Goal: Complete application form

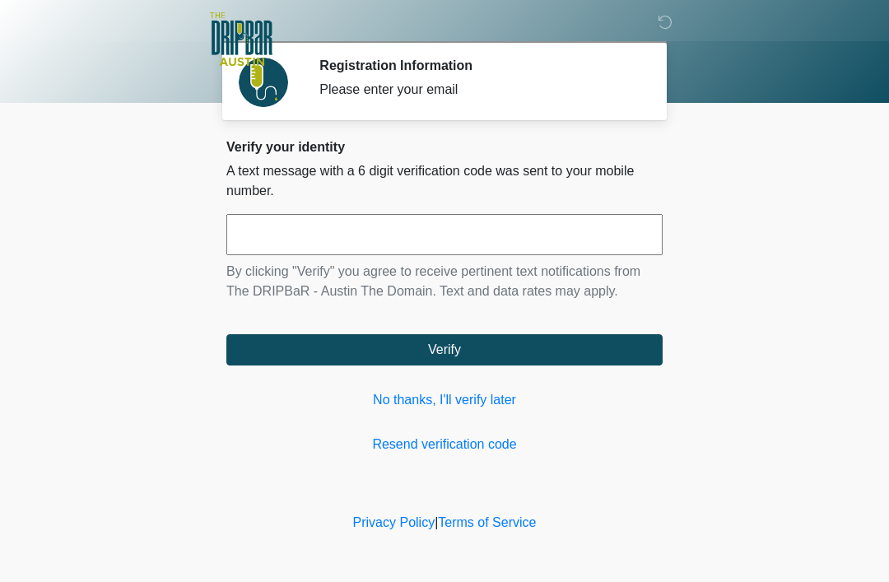
click at [486, 404] on link "No thanks, I'll verify later" at bounding box center [444, 400] width 436 height 20
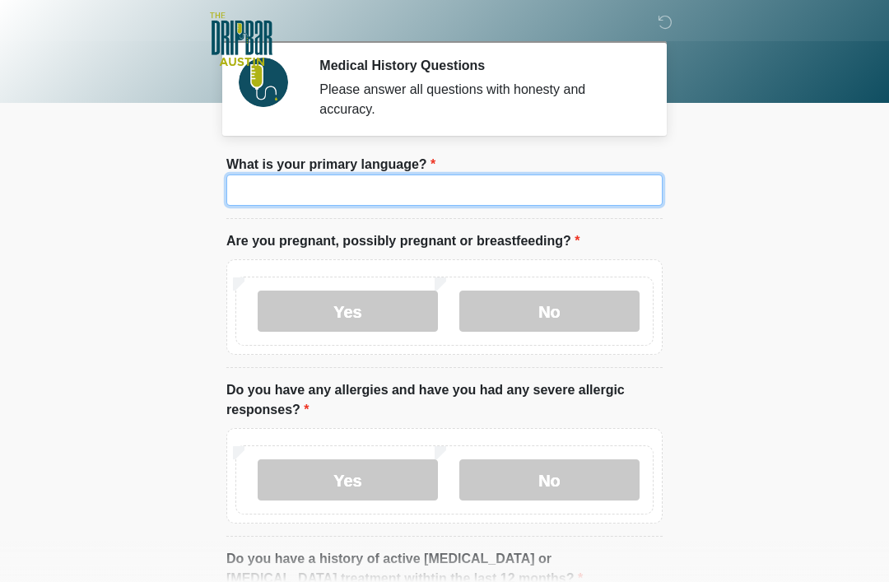
click at [538, 192] on input "What is your primary language?" at bounding box center [444, 189] width 436 height 31
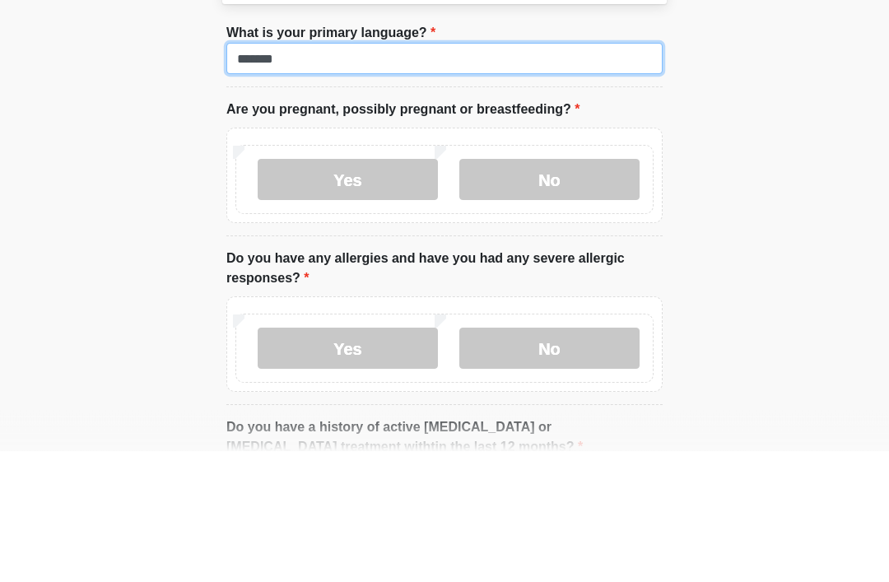
type input "*******"
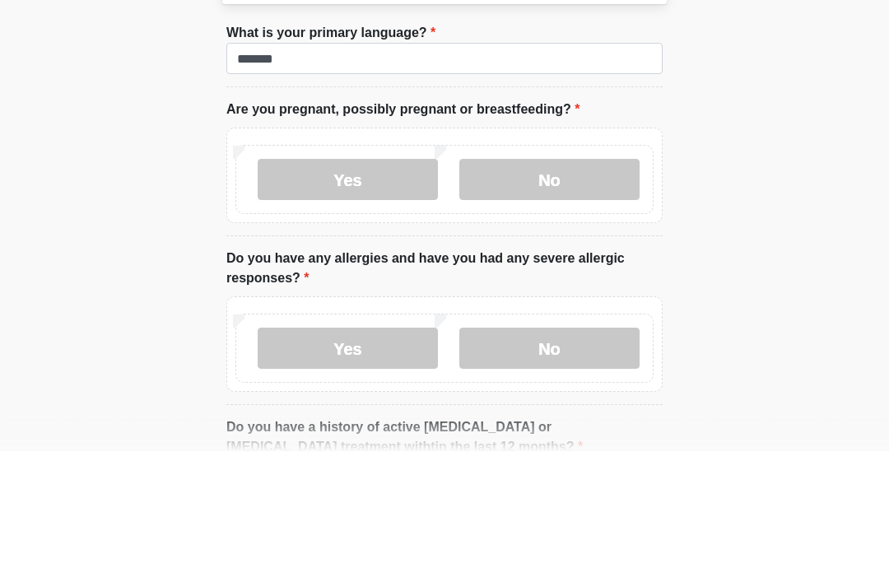
click at [582, 291] on label "No" at bounding box center [549, 311] width 180 height 41
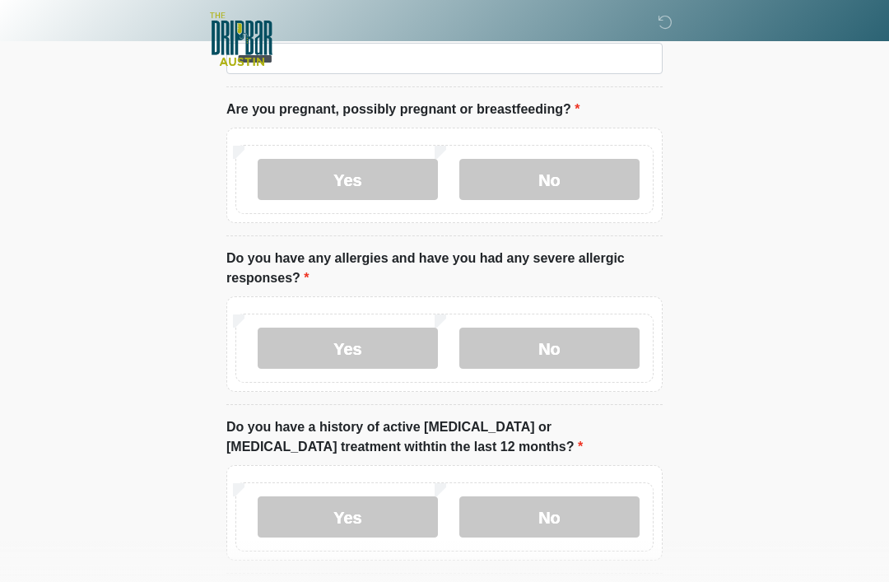
click at [580, 342] on label "No" at bounding box center [549, 348] width 180 height 41
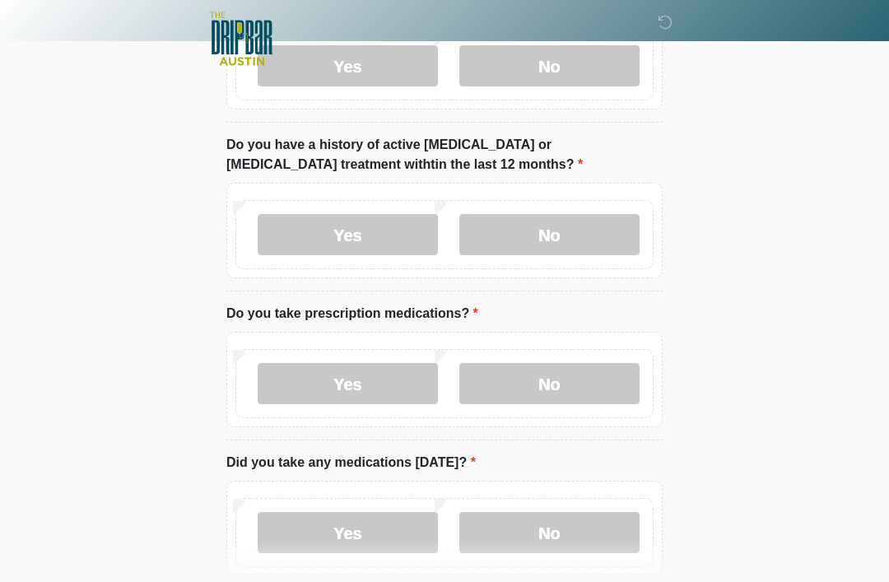
scroll to position [415, 0]
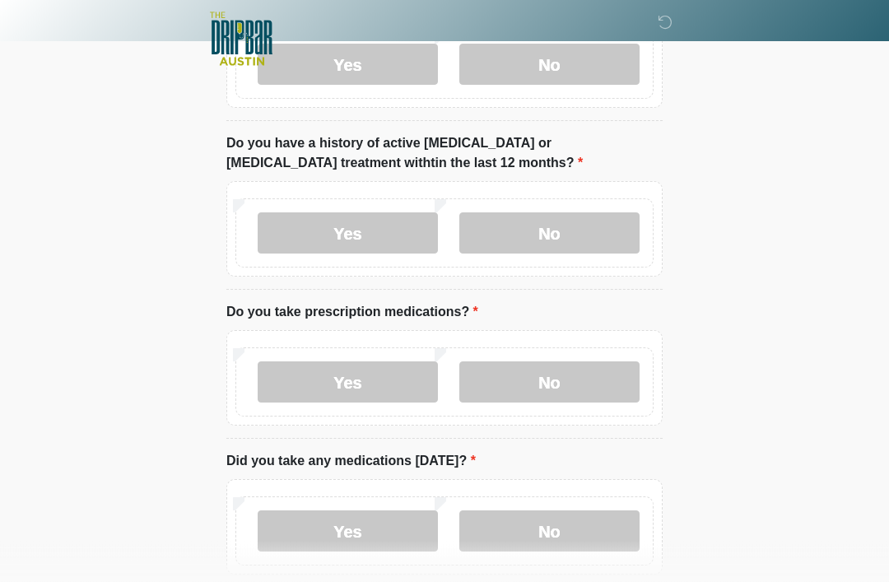
click at [584, 249] on label "No" at bounding box center [549, 233] width 180 height 41
click at [384, 380] on label "Yes" at bounding box center [348, 381] width 180 height 41
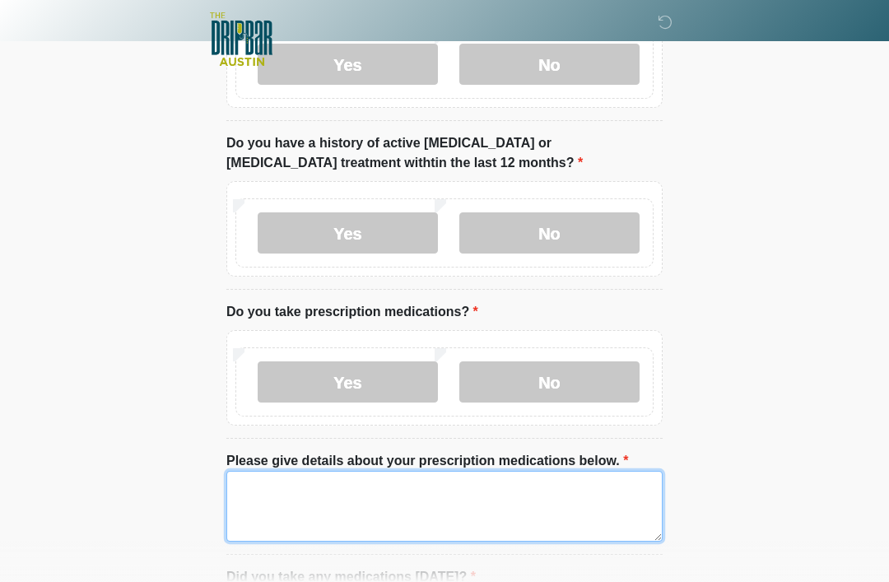
click at [375, 491] on textarea "Please give details about your prescription medications below." at bounding box center [444, 506] width 436 height 71
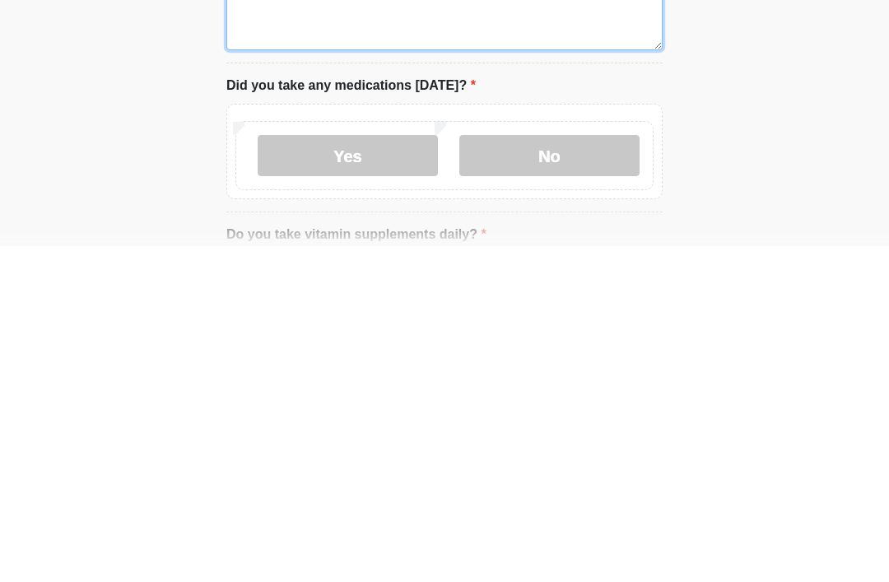
type textarea "**********"
click at [547, 471] on label "No" at bounding box center [549, 491] width 180 height 41
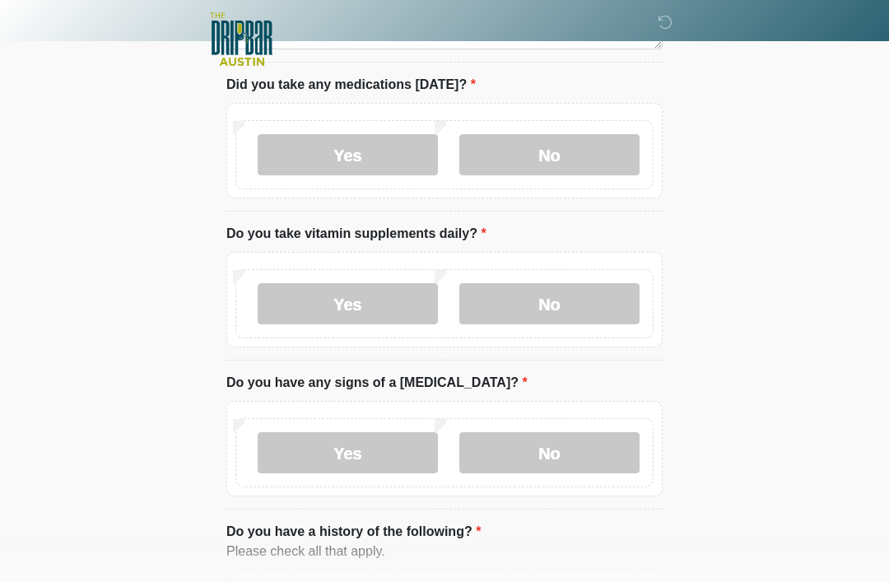
click at [358, 149] on label "Yes" at bounding box center [348, 154] width 180 height 41
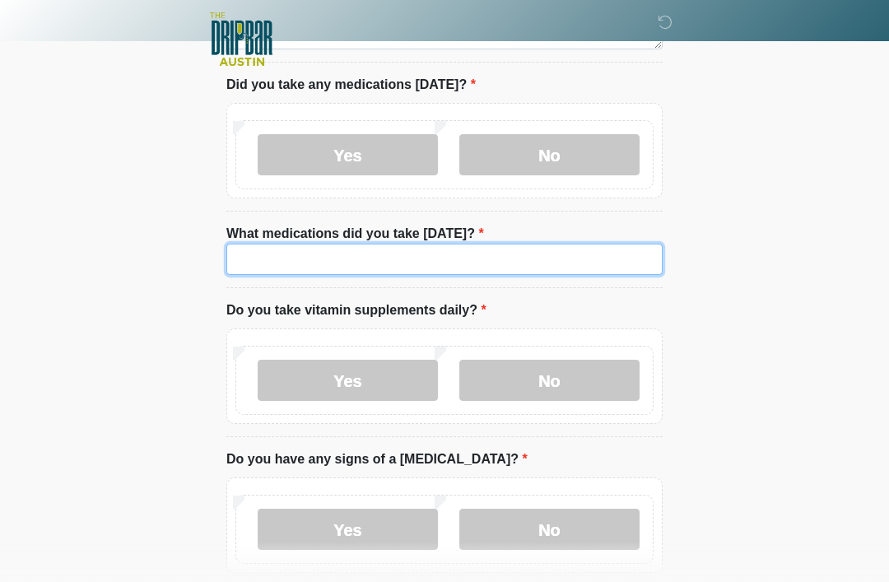
click at [356, 258] on input "What medications did you take [DATE]?" at bounding box center [444, 259] width 436 height 31
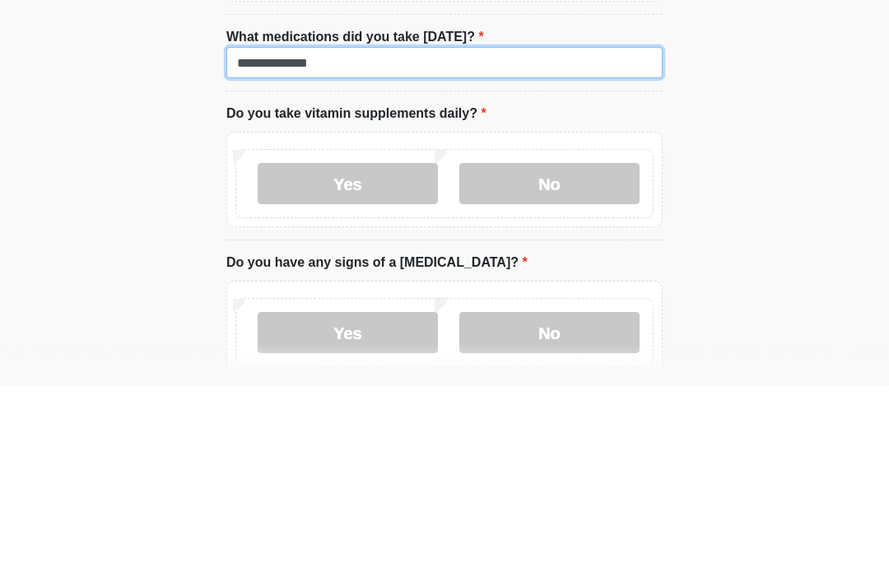
type input "**********"
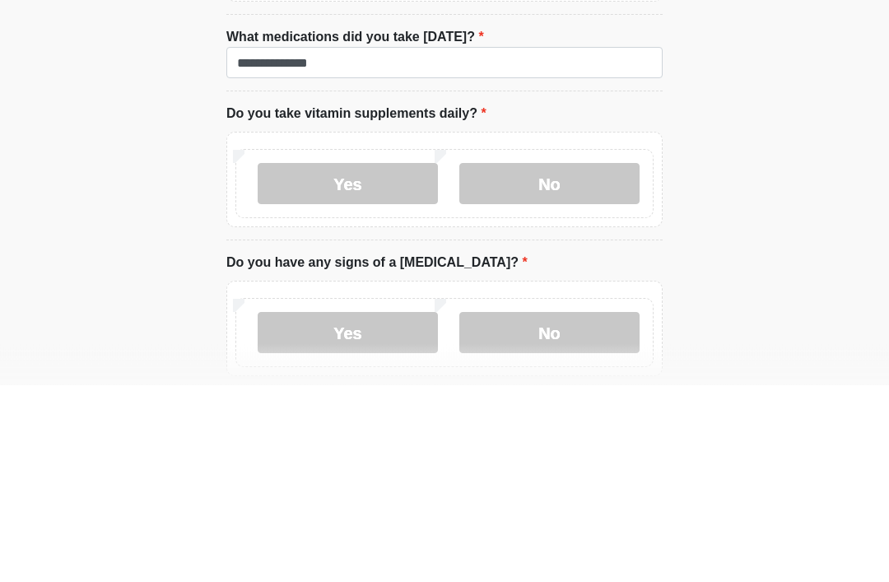
click at [377, 361] on label "Yes" at bounding box center [348, 381] width 180 height 41
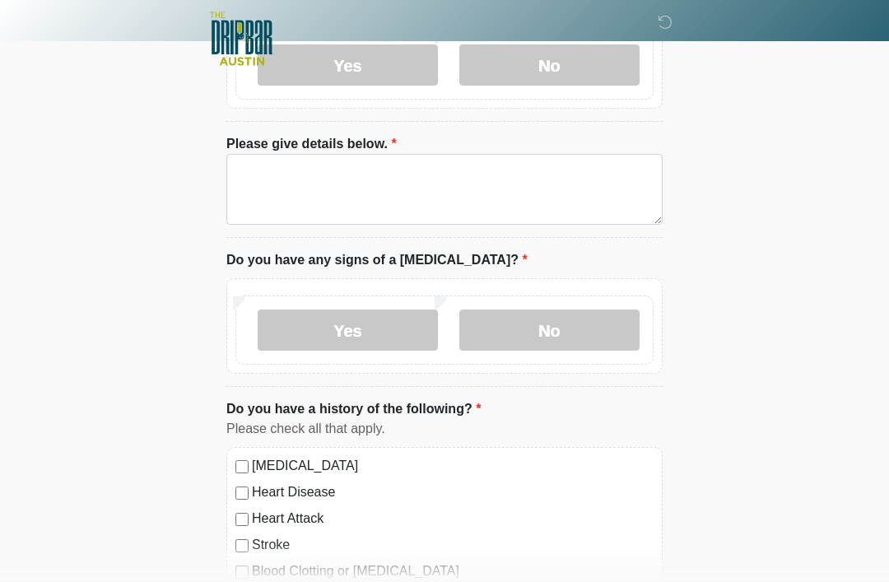
scroll to position [1227, 0]
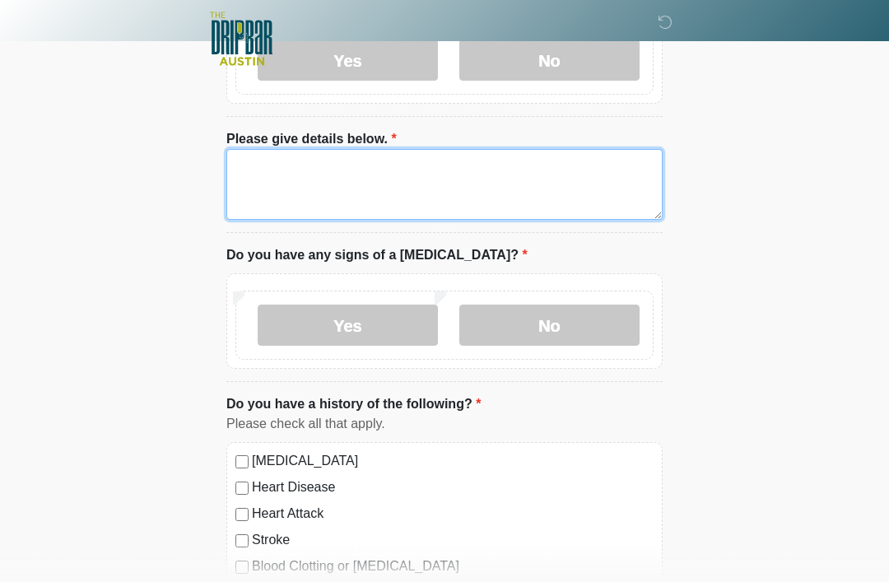
click at [277, 172] on textarea "Please give details below." at bounding box center [444, 185] width 436 height 71
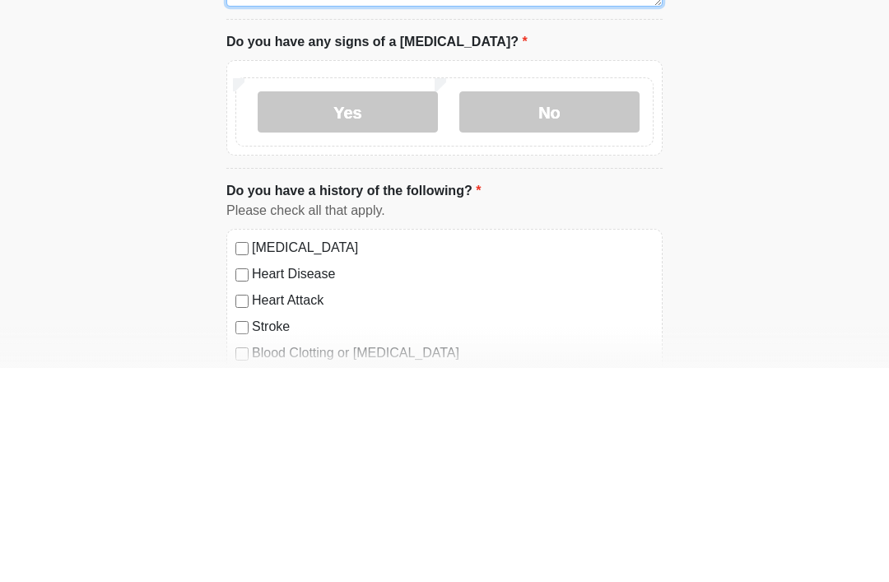
type textarea "**********"
click at [584, 305] on label "No" at bounding box center [549, 325] width 180 height 41
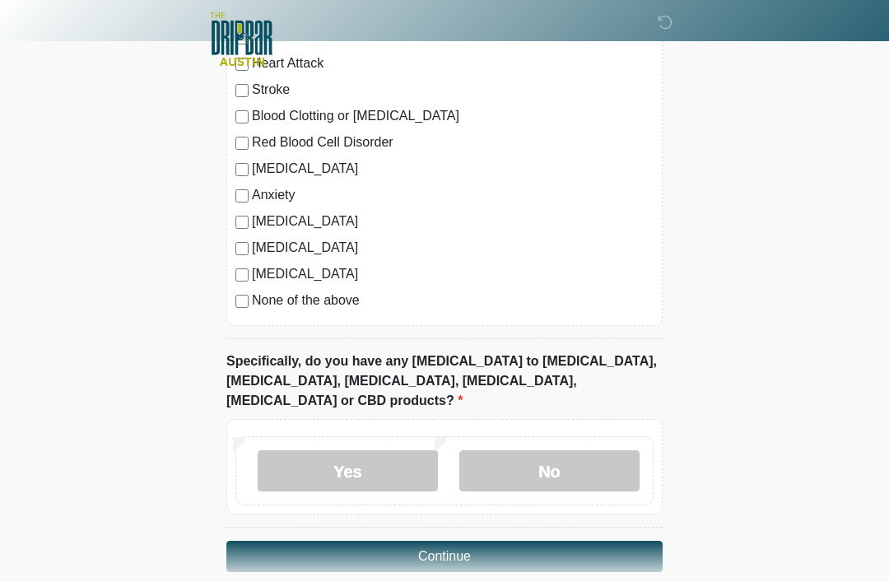
scroll to position [1680, 0]
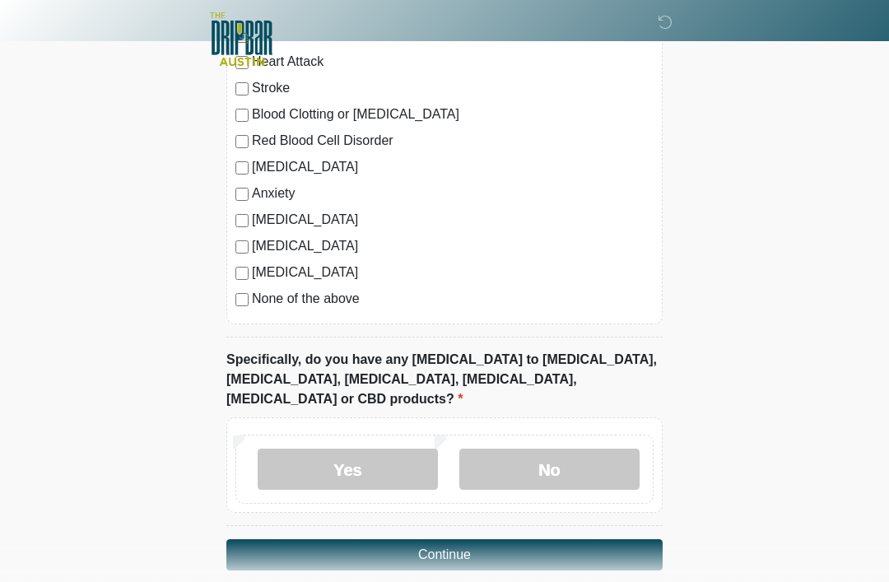
click at [591, 449] on label "No" at bounding box center [549, 469] width 180 height 41
click at [555, 539] on button "Continue" at bounding box center [444, 554] width 436 height 31
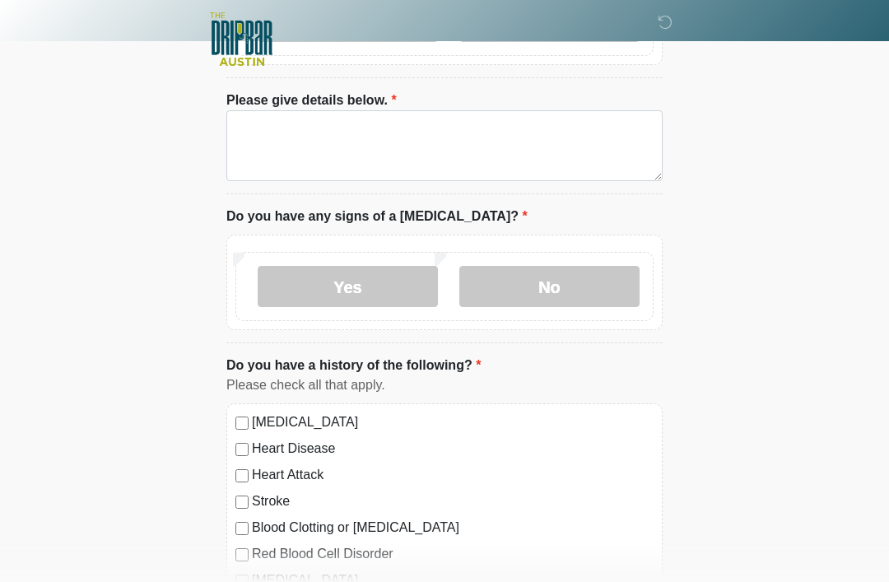
scroll to position [0, 0]
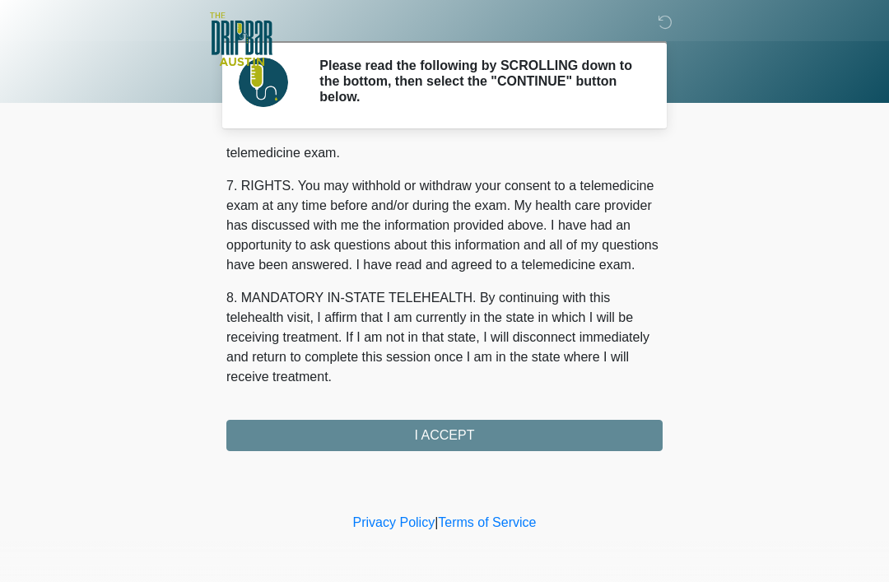
click at [482, 433] on button "I ACCEPT" at bounding box center [444, 435] width 436 height 31
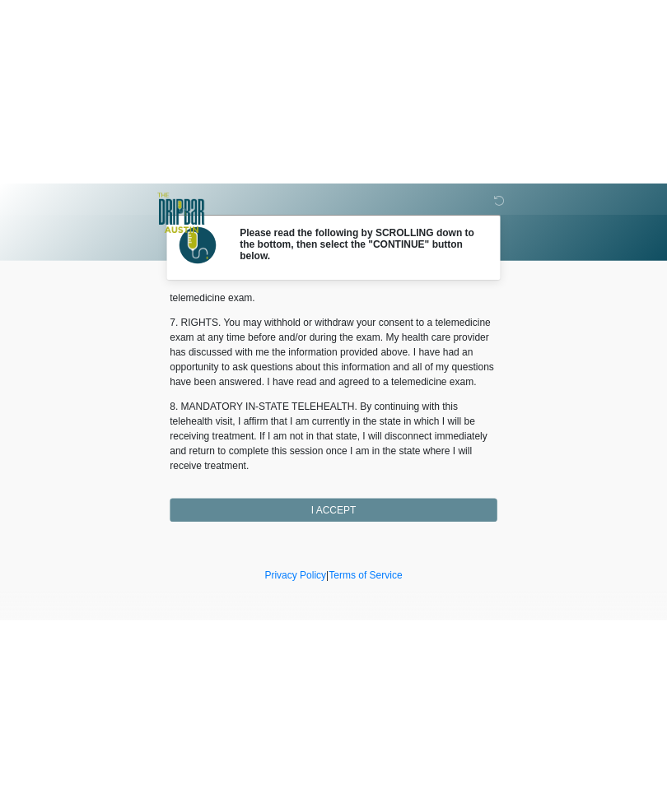
scroll to position [722, 0]
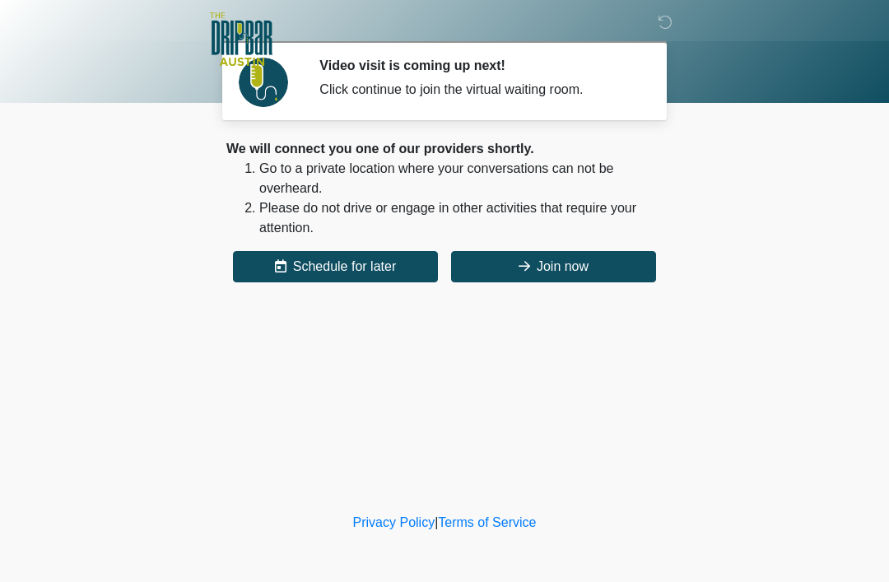
click at [570, 268] on button "Join now" at bounding box center [553, 266] width 205 height 31
